Goal: Check status: Check status

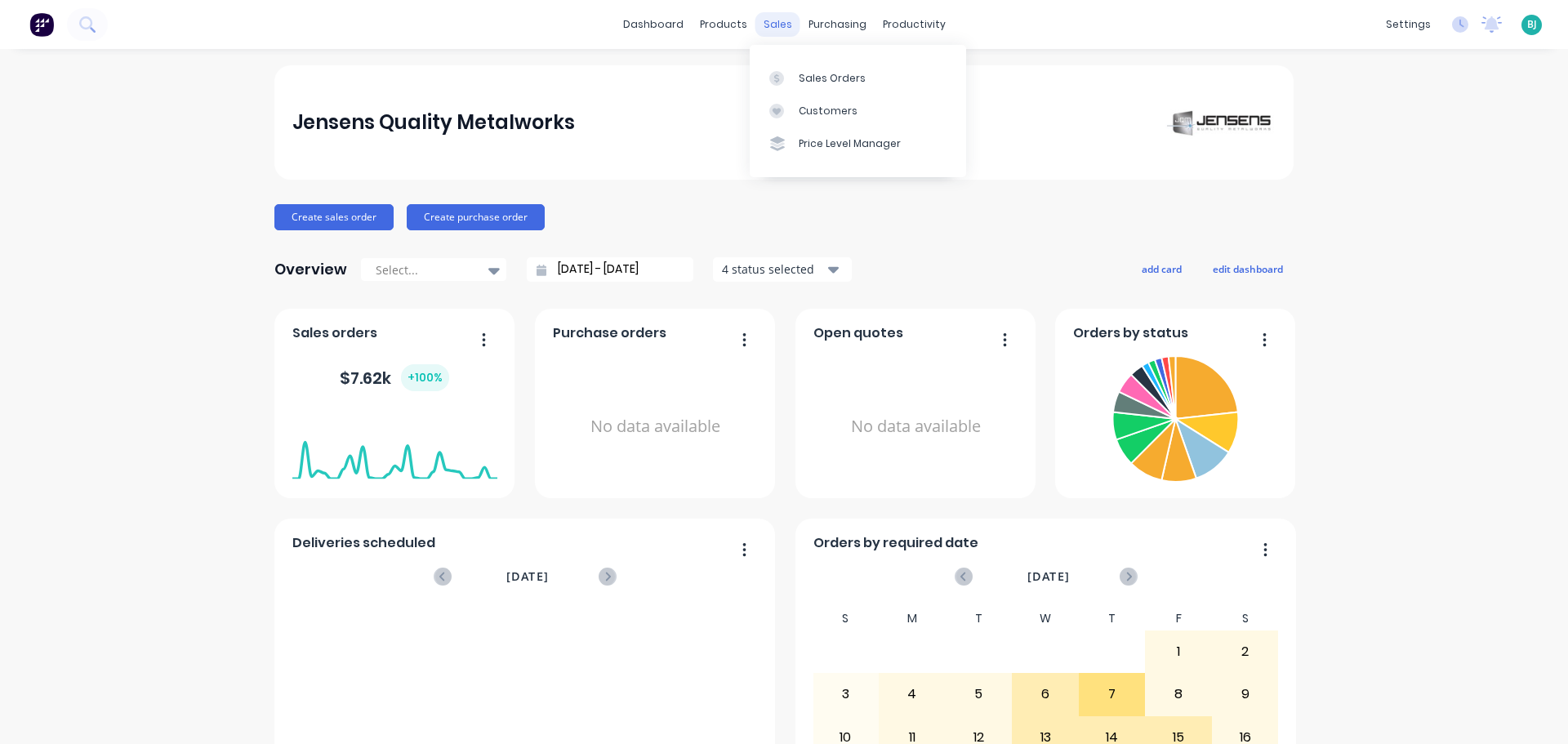
click at [763, 26] on div "sales" at bounding box center [778, 25] width 45 height 25
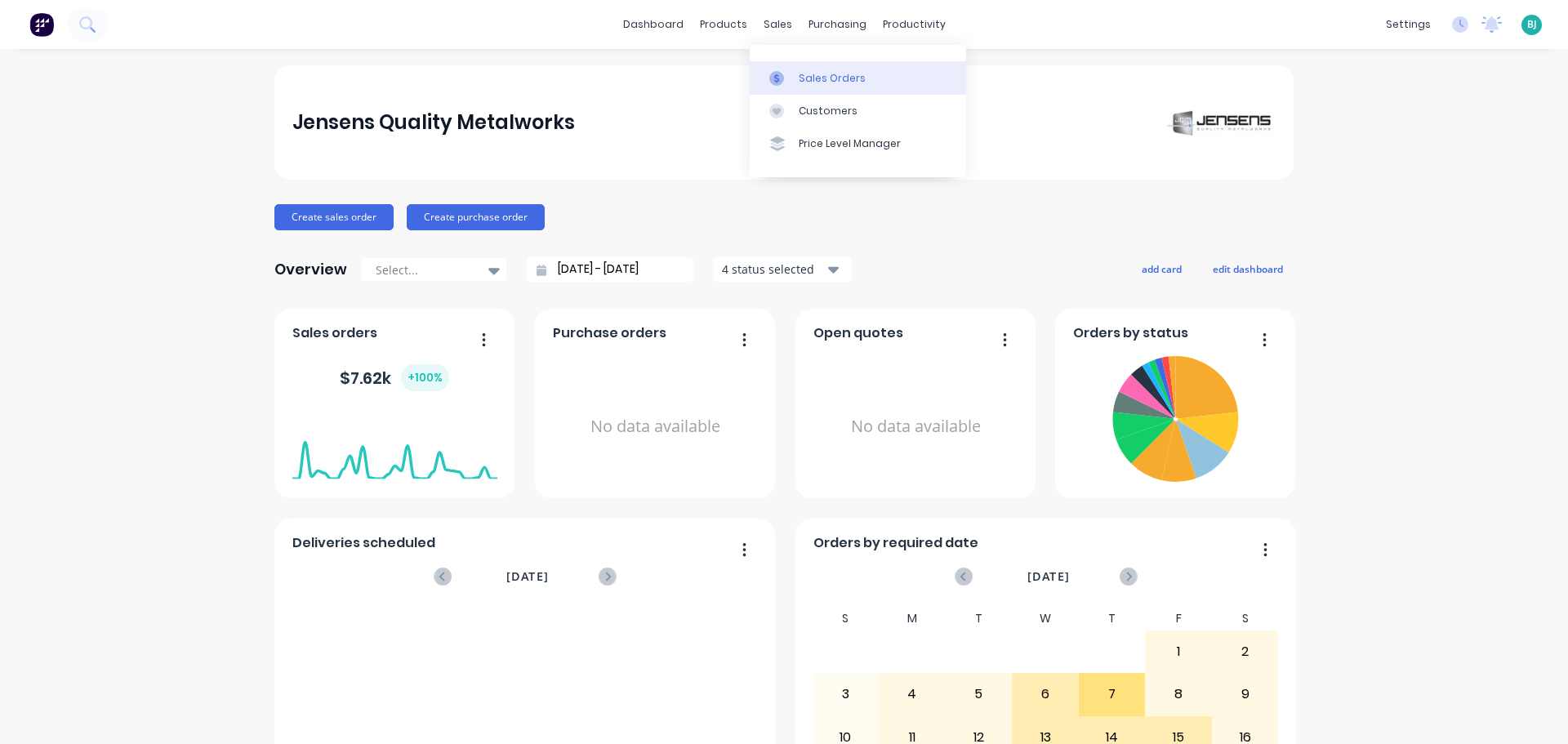
click at [821, 85] on div "Sales Orders" at bounding box center [831, 78] width 67 height 15
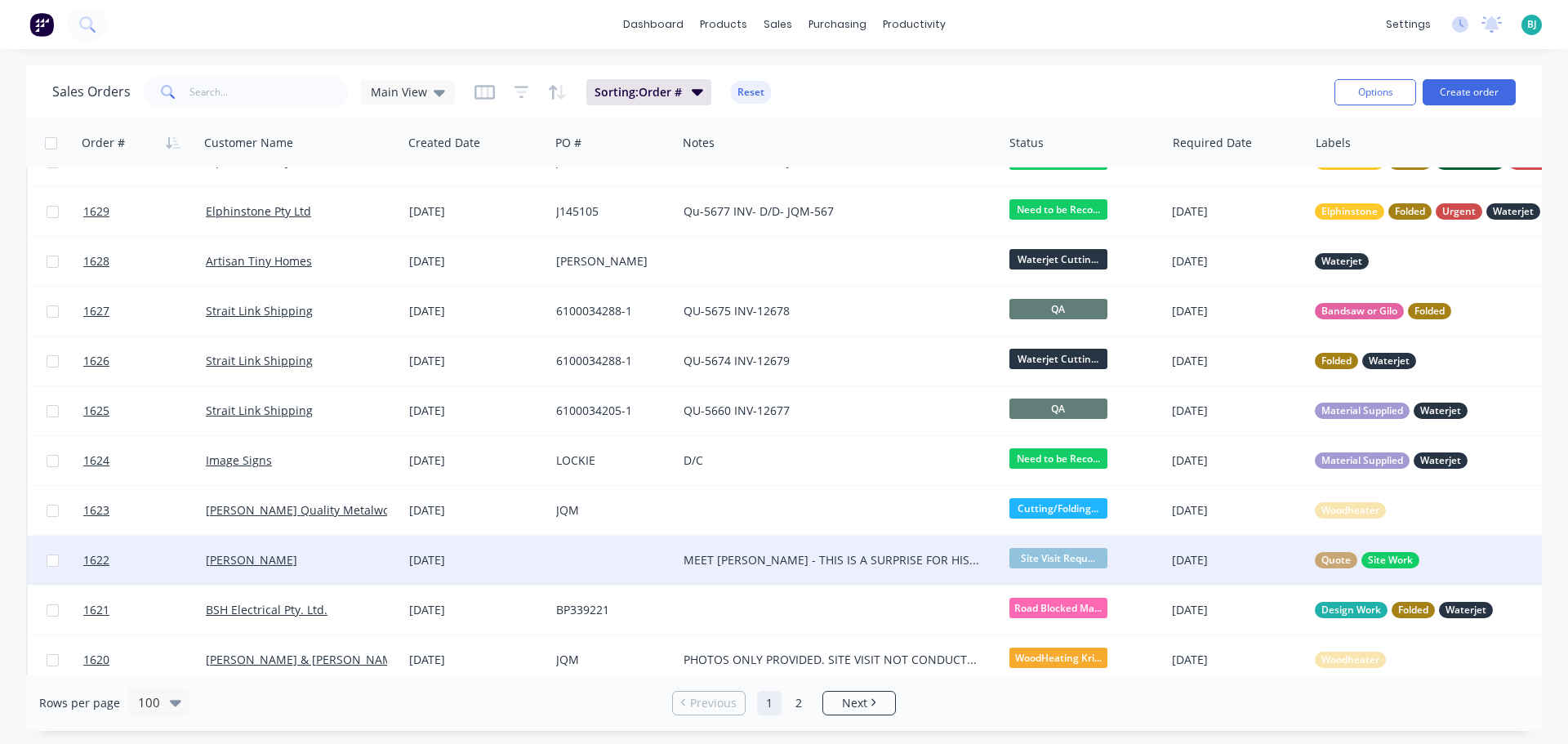
scroll to position [163, 0]
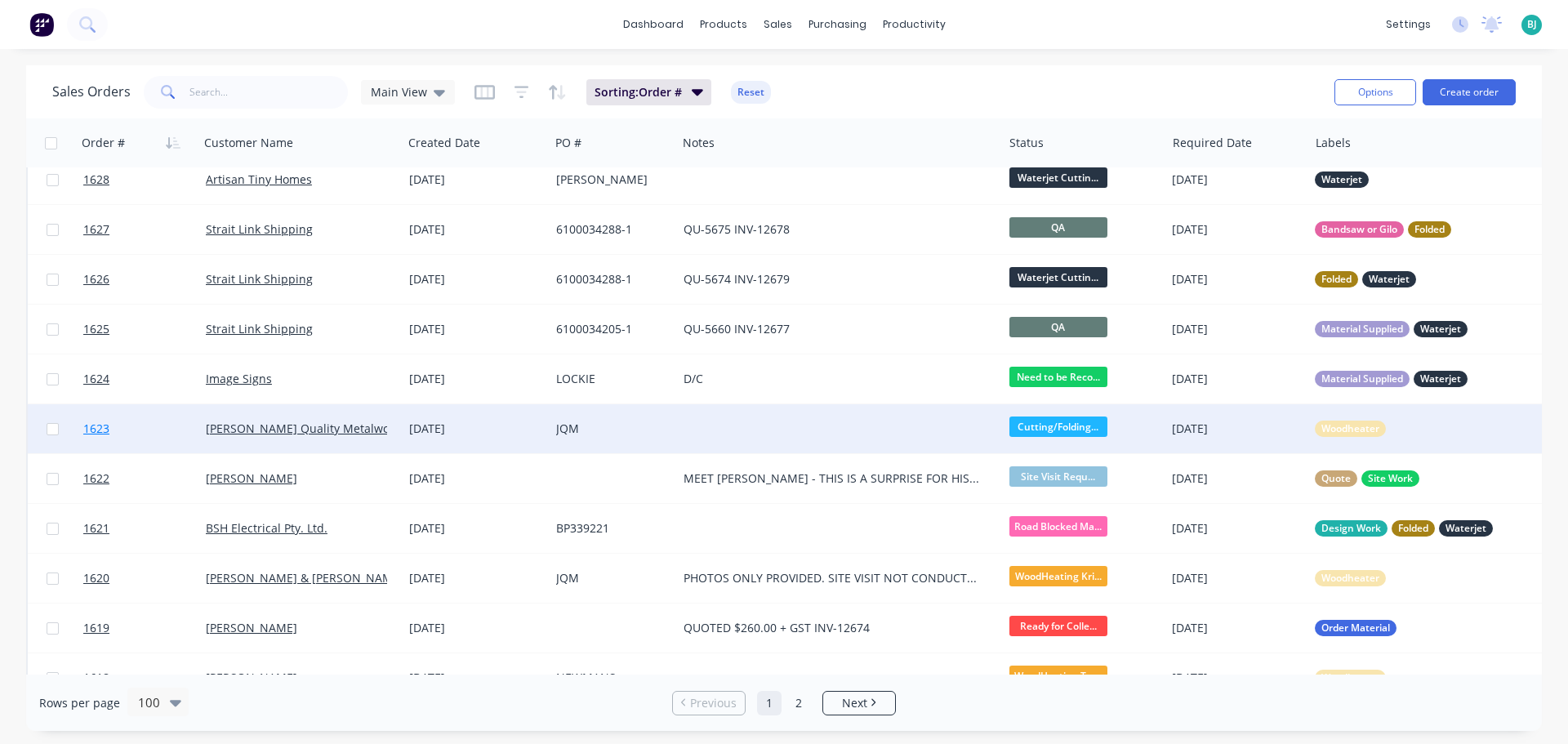
click at [170, 428] on link "1623" at bounding box center [144, 428] width 123 height 49
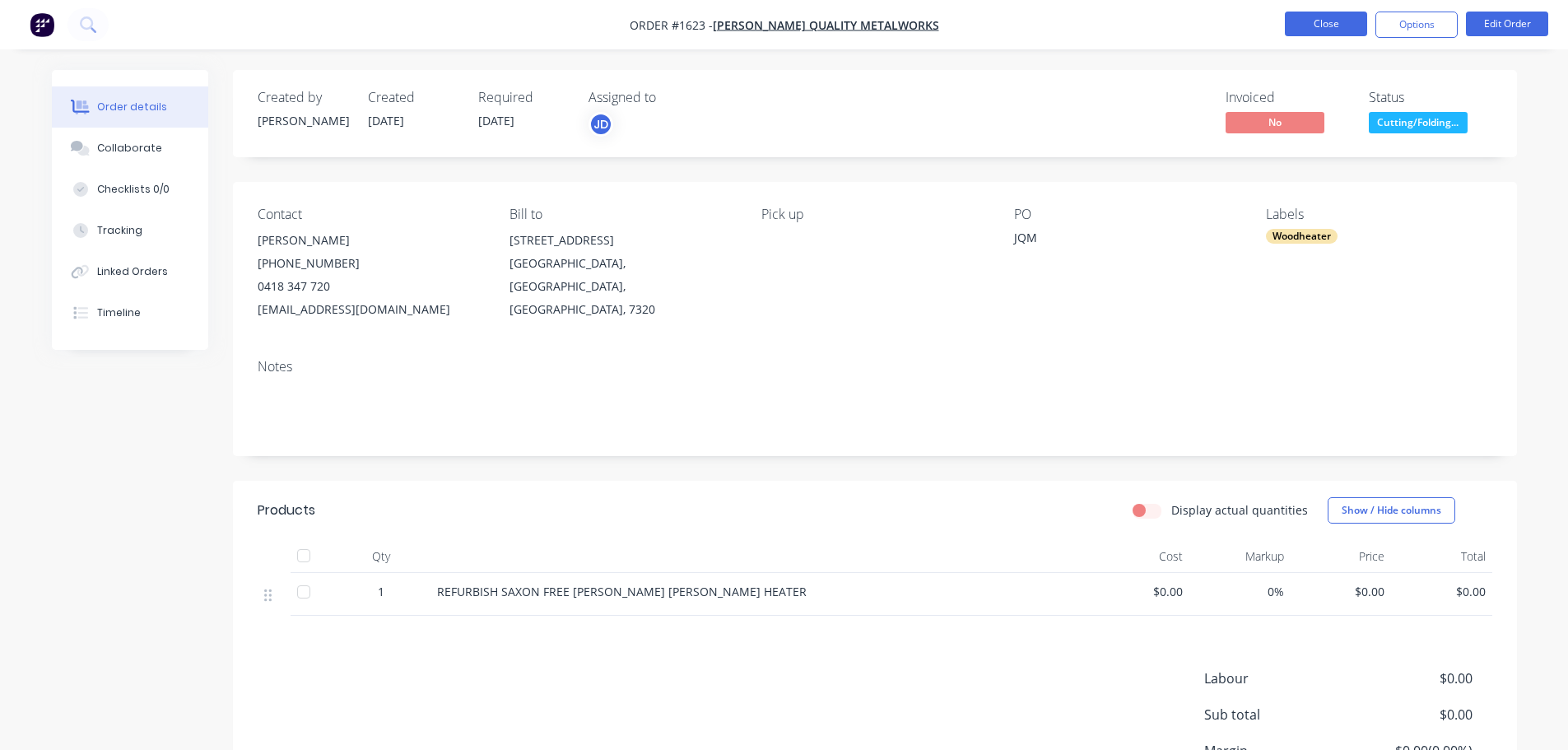
click at [1315, 27] on button "Close" at bounding box center [1325, 24] width 82 height 25
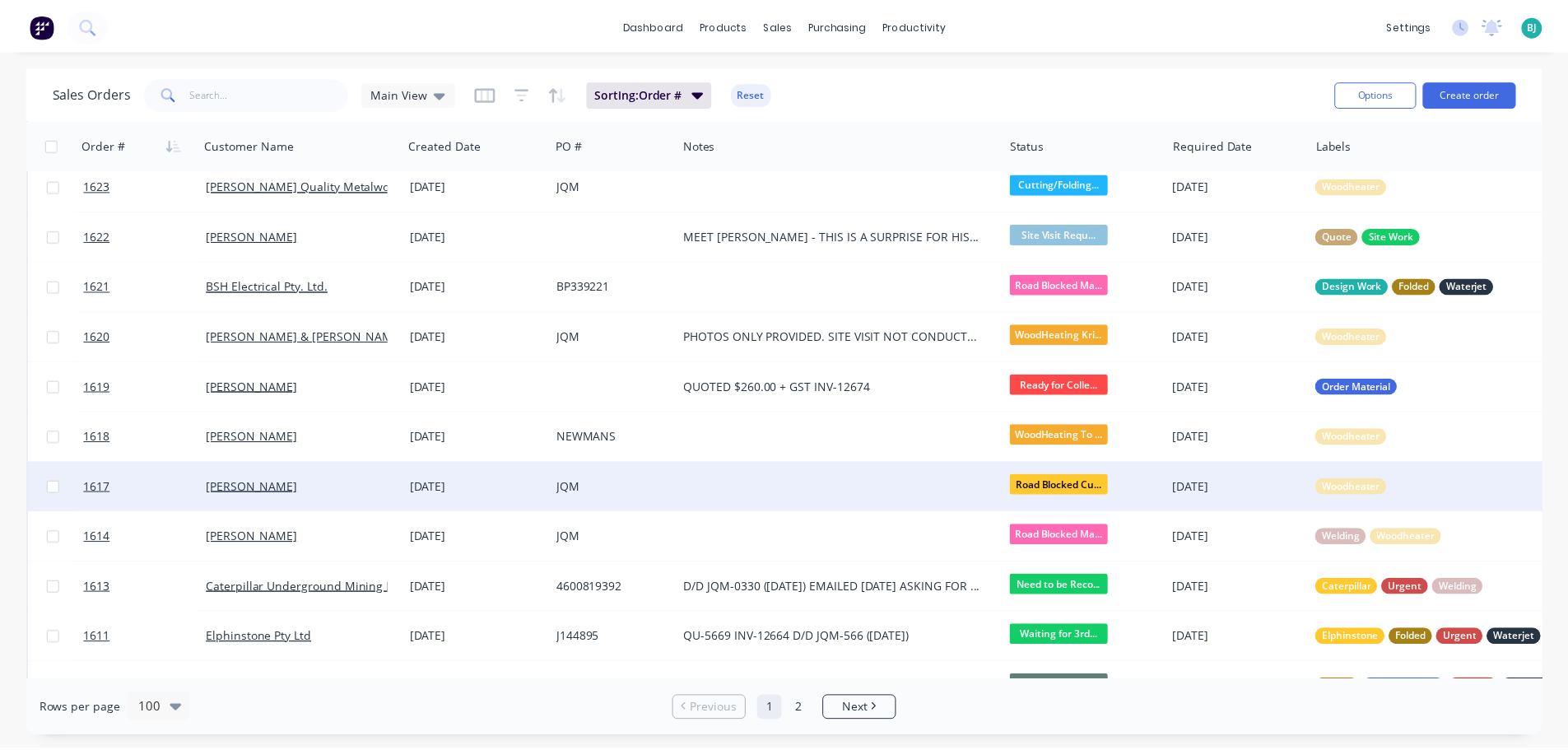
scroll to position [494, 0]
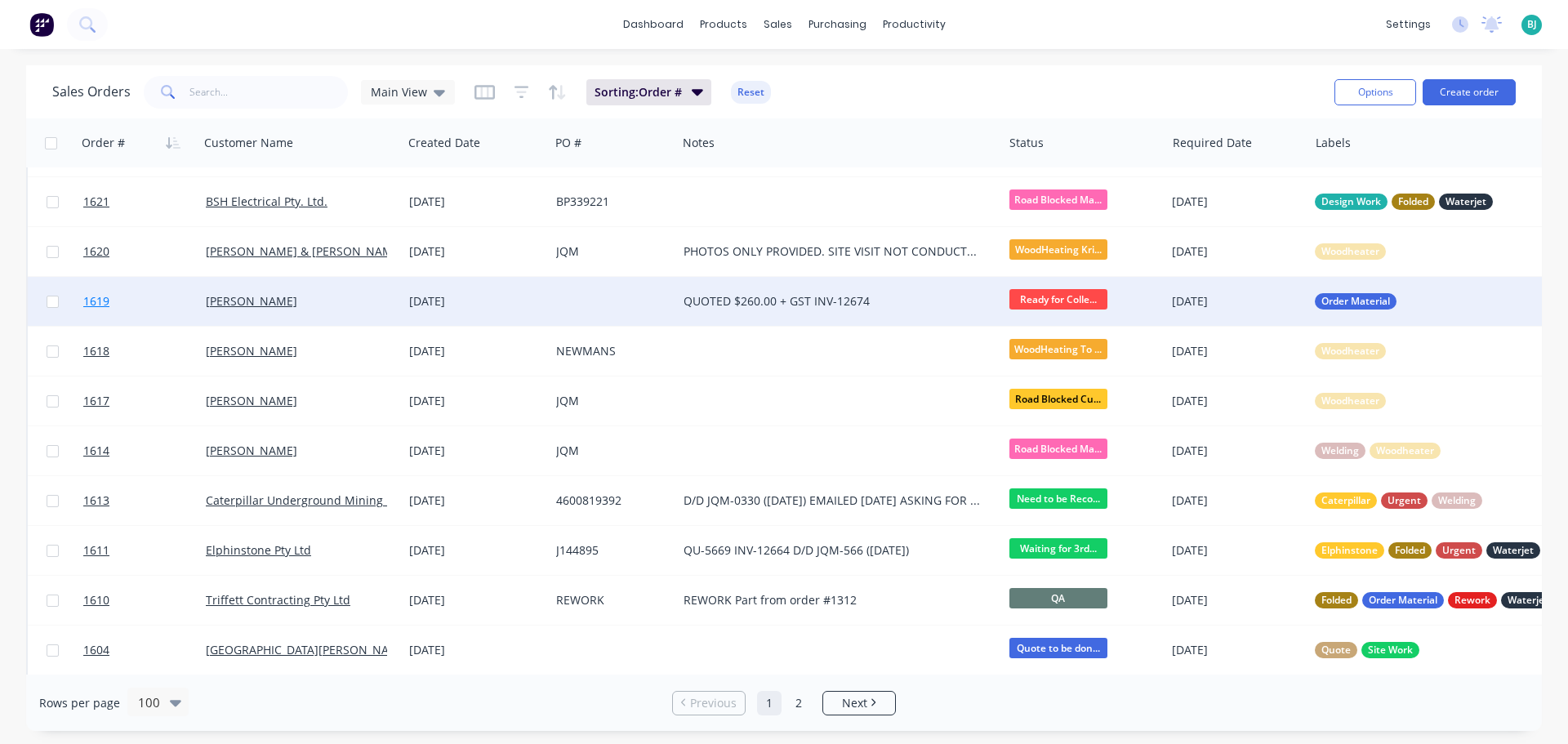
click at [166, 305] on link "1619" at bounding box center [144, 301] width 123 height 49
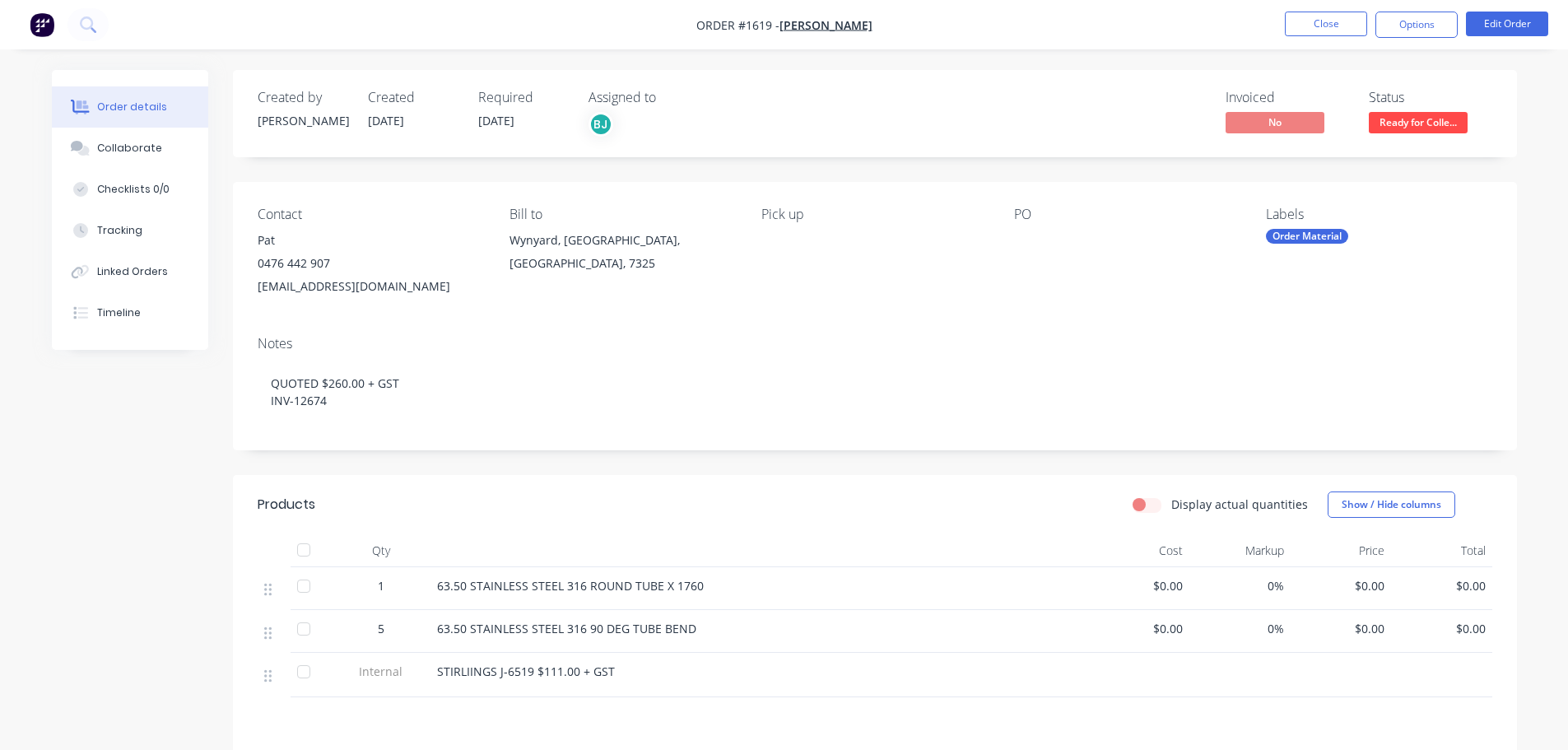
click at [1433, 125] on span "Ready for Colle..." at bounding box center [1418, 122] width 99 height 21
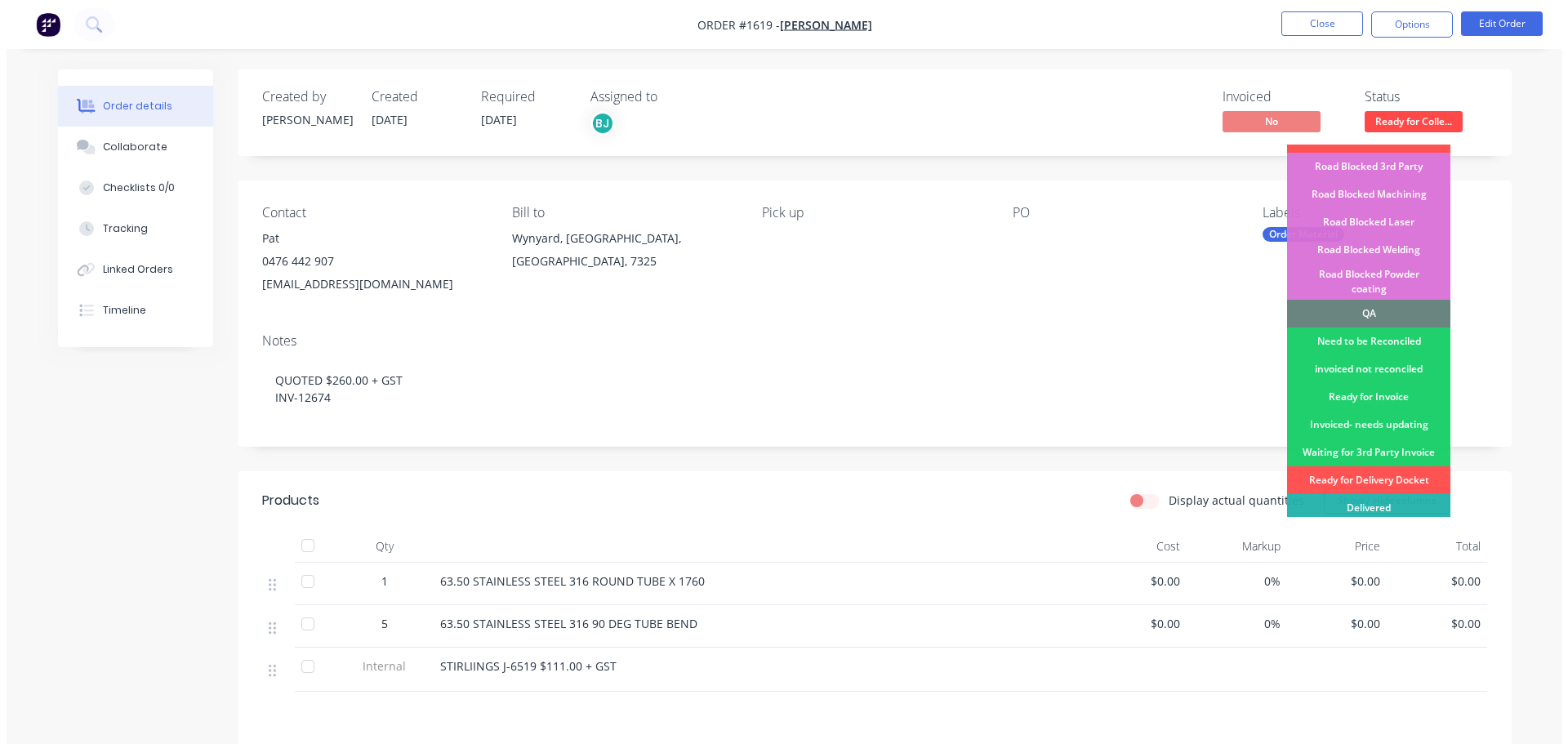
scroll to position [408, 0]
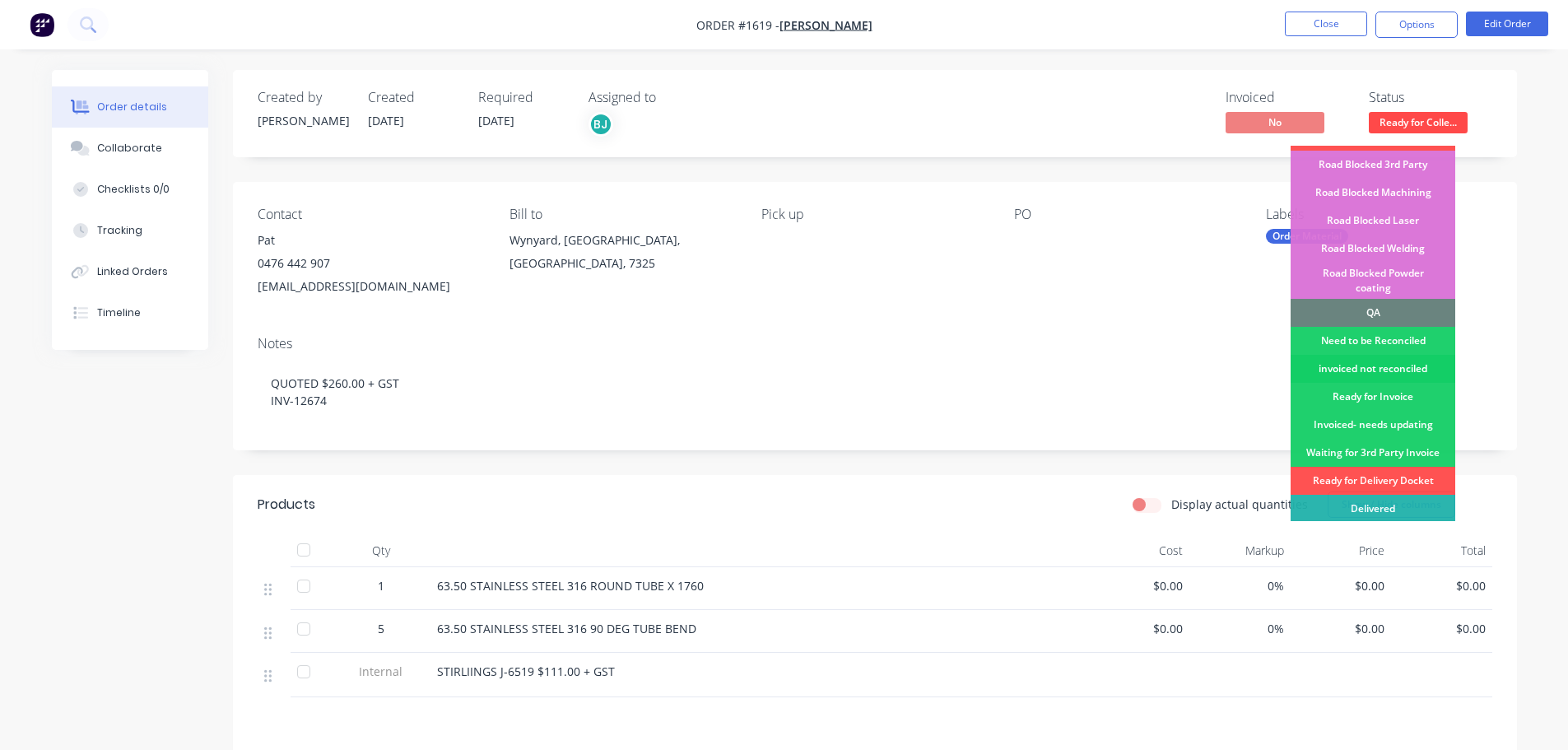
click at [1401, 355] on div "invoiced not reconciled" at bounding box center [1373, 369] width 164 height 28
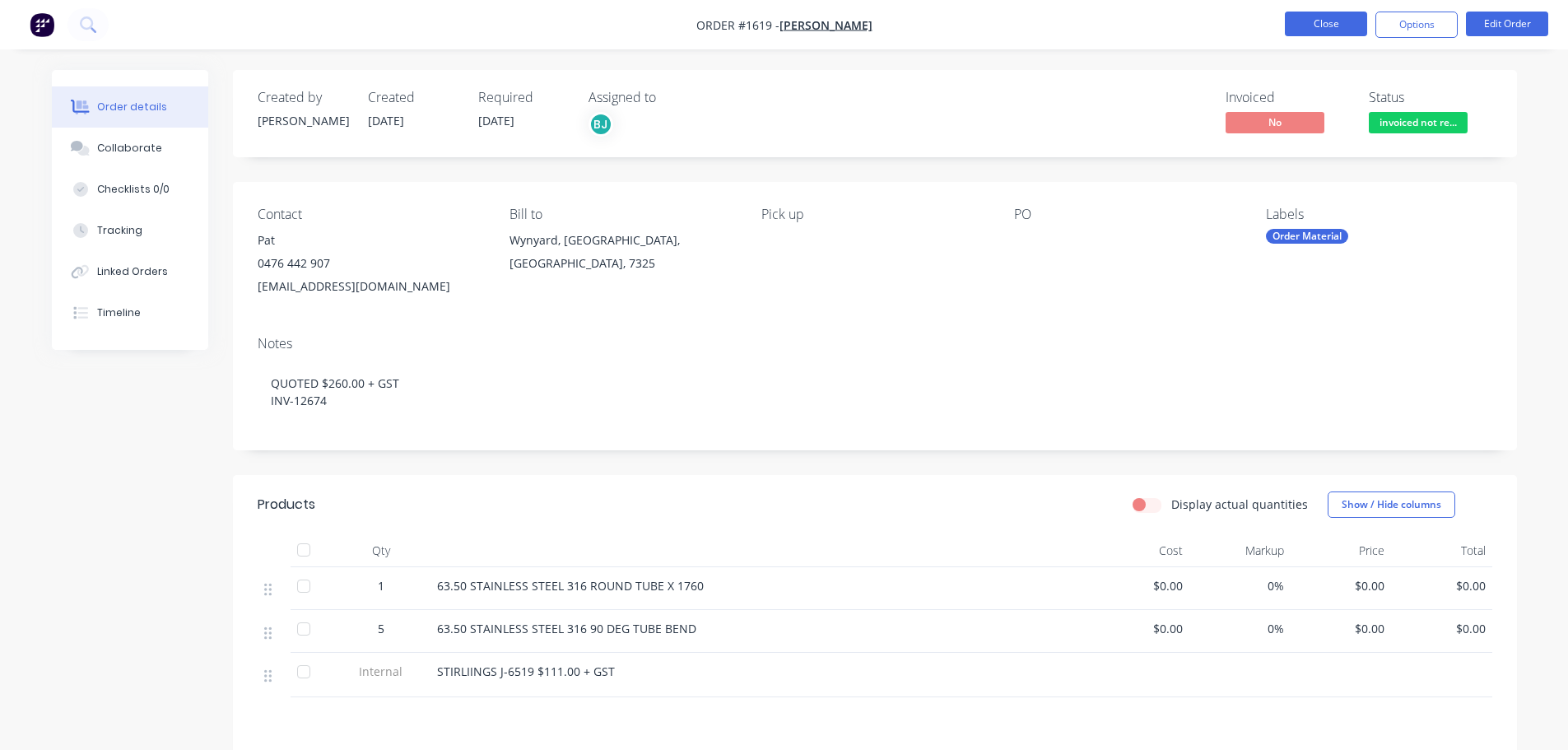
click at [1303, 29] on button "Close" at bounding box center [1325, 24] width 82 height 25
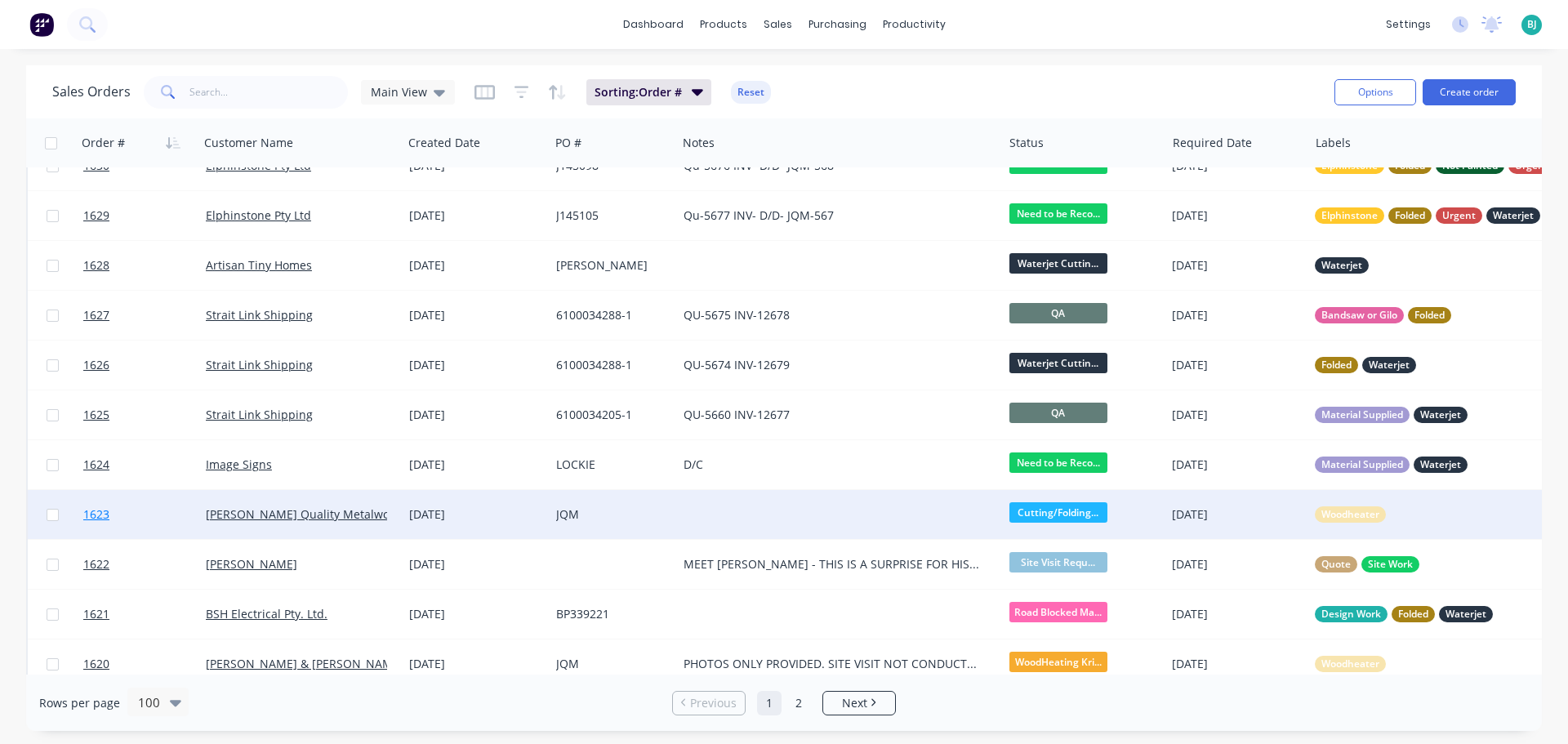
scroll to position [82, 0]
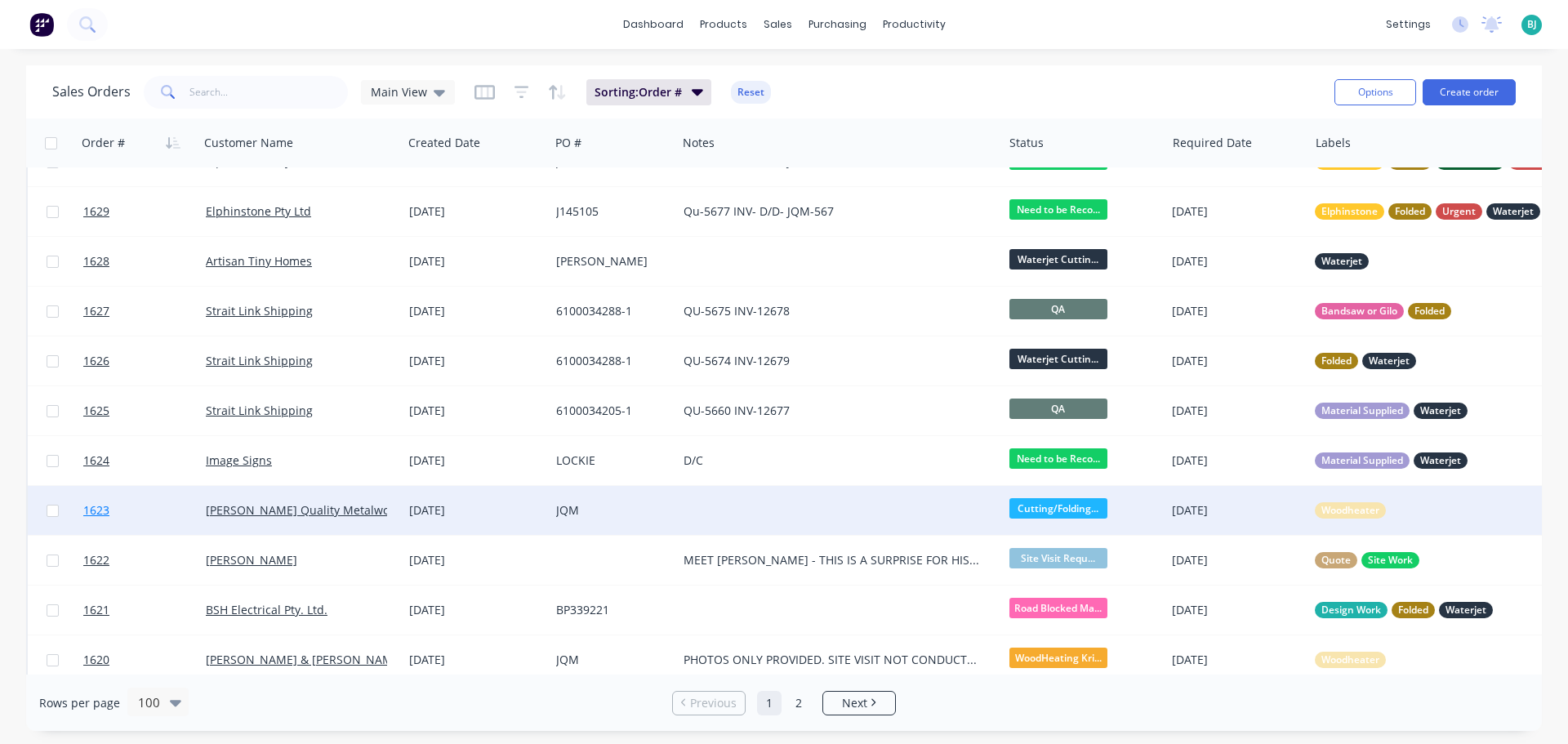
click at [165, 518] on link "1623" at bounding box center [144, 510] width 123 height 49
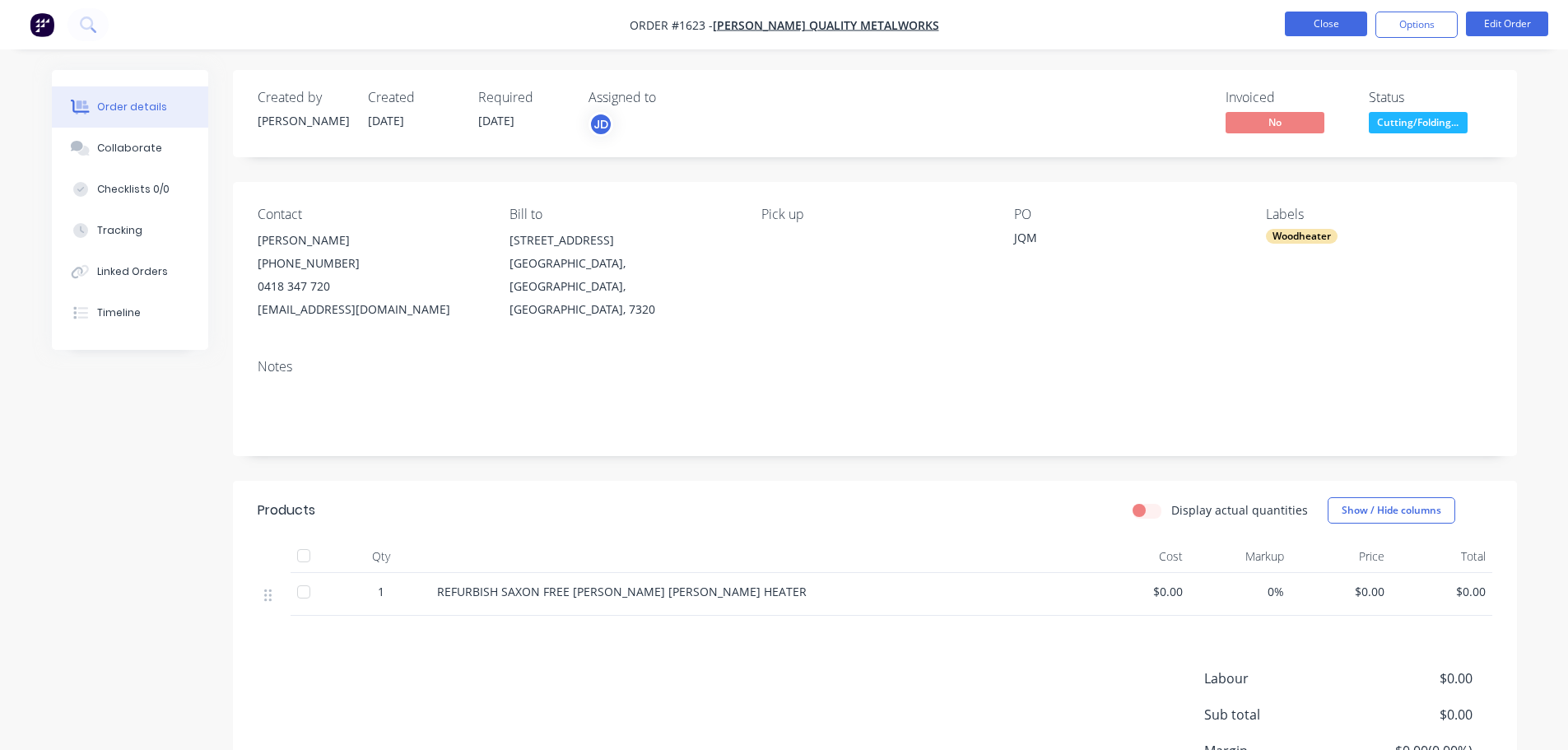
click at [1331, 18] on button "Close" at bounding box center [1325, 24] width 82 height 25
